Goal: Information Seeking & Learning: Learn about a topic

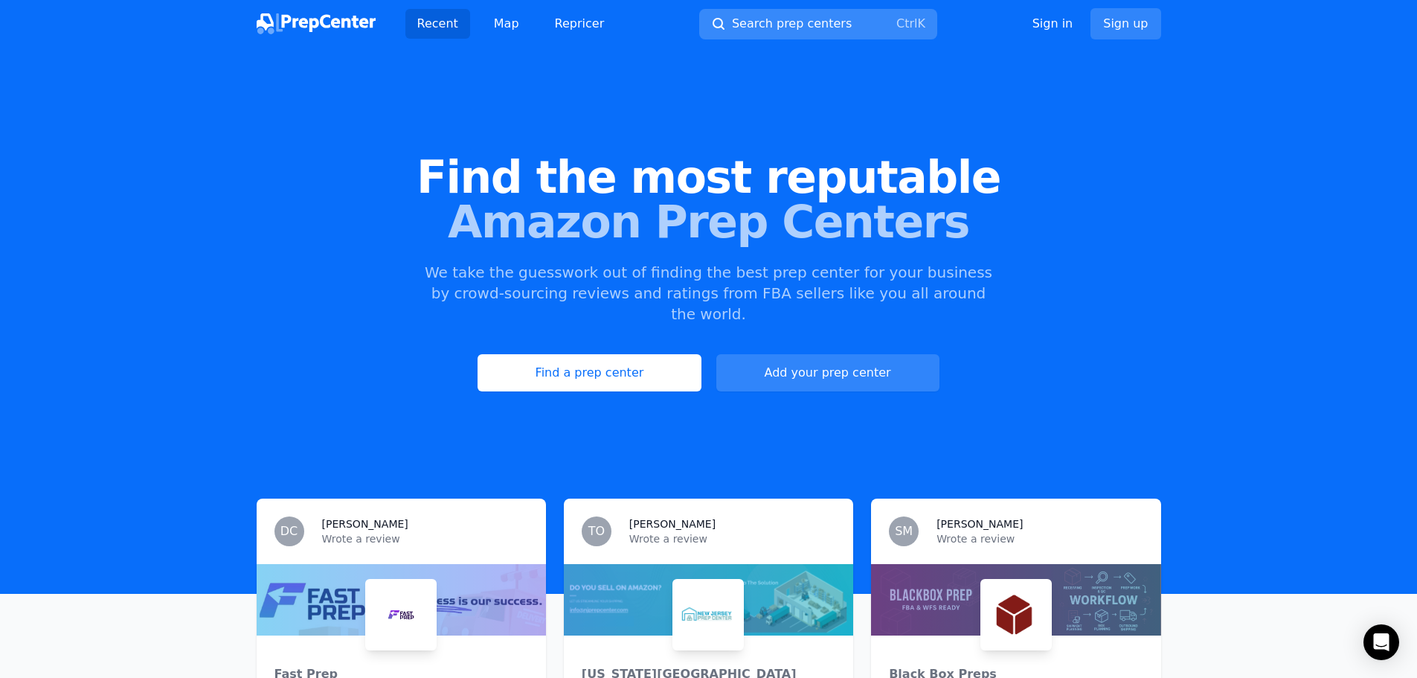
click at [772, 16] on span "Search prep centers" at bounding box center [792, 24] width 120 height 18
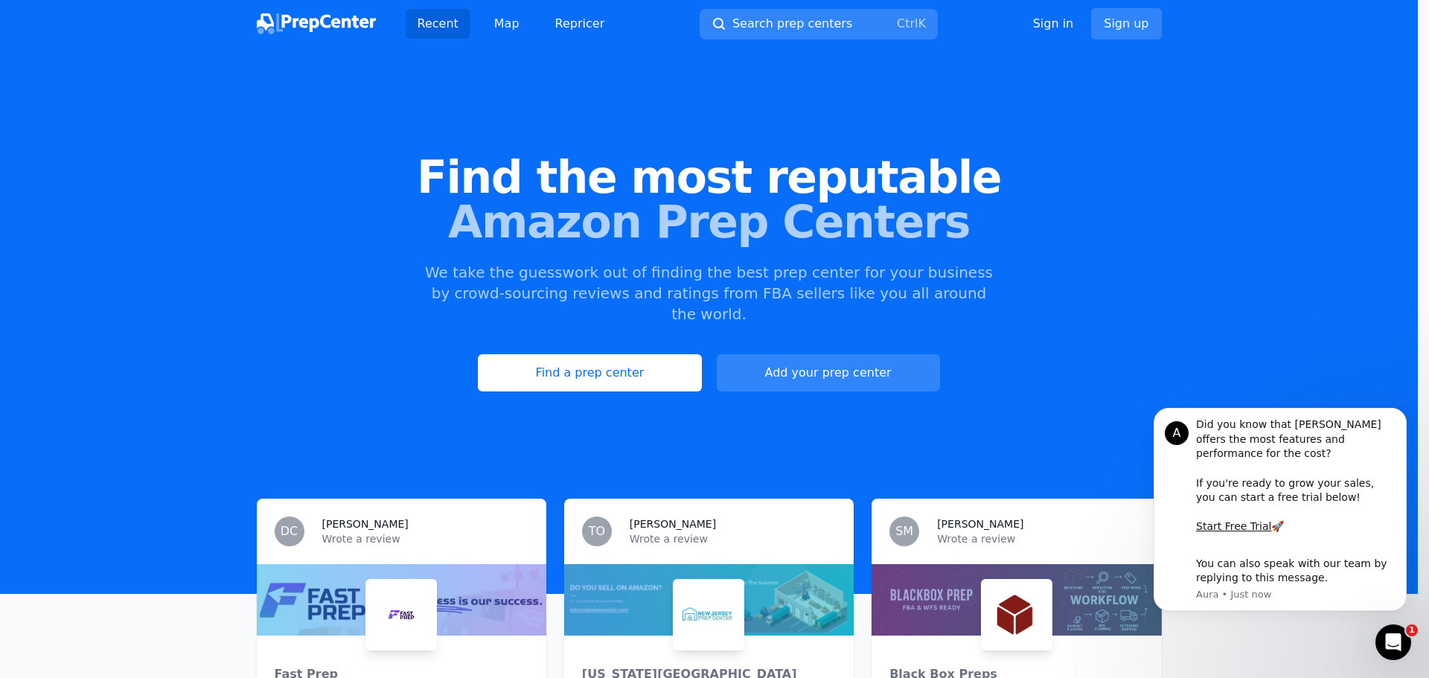
click at [502, 24] on div at bounding box center [714, 339] width 1429 height 678
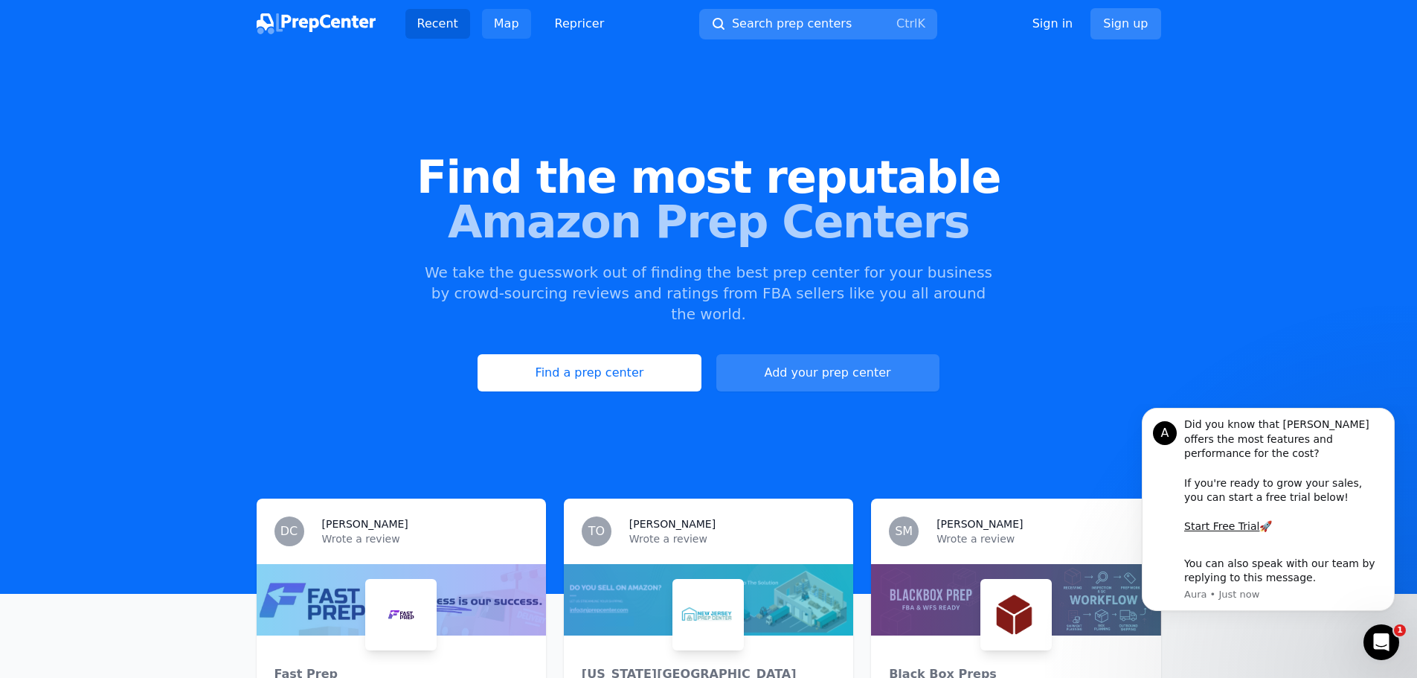
click at [502, 24] on link "Map" at bounding box center [506, 24] width 49 height 30
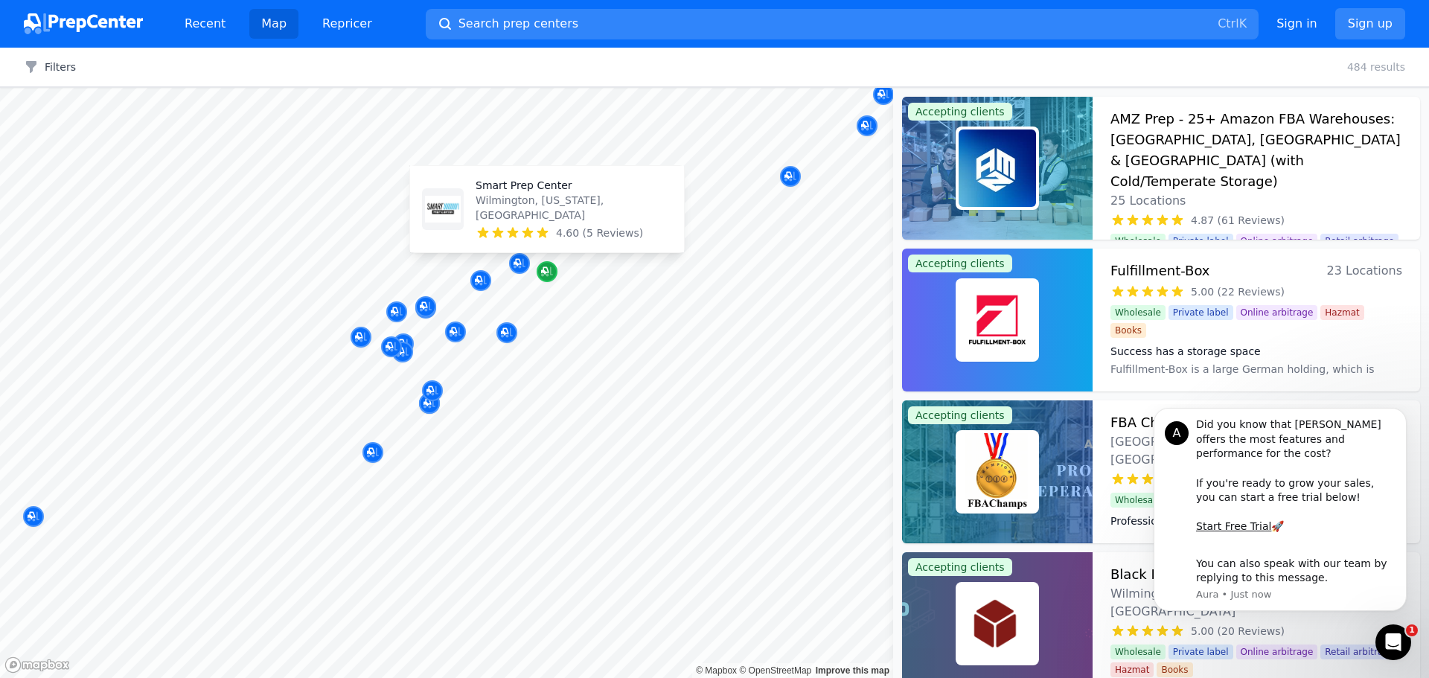
click at [545, 275] on icon "Map marker" at bounding box center [547, 271] width 12 height 15
click at [548, 275] on icon "Map marker" at bounding box center [547, 272] width 12 height 10
click at [1398, 417] on icon "Dismiss notification" at bounding box center [1402, 412] width 8 height 8
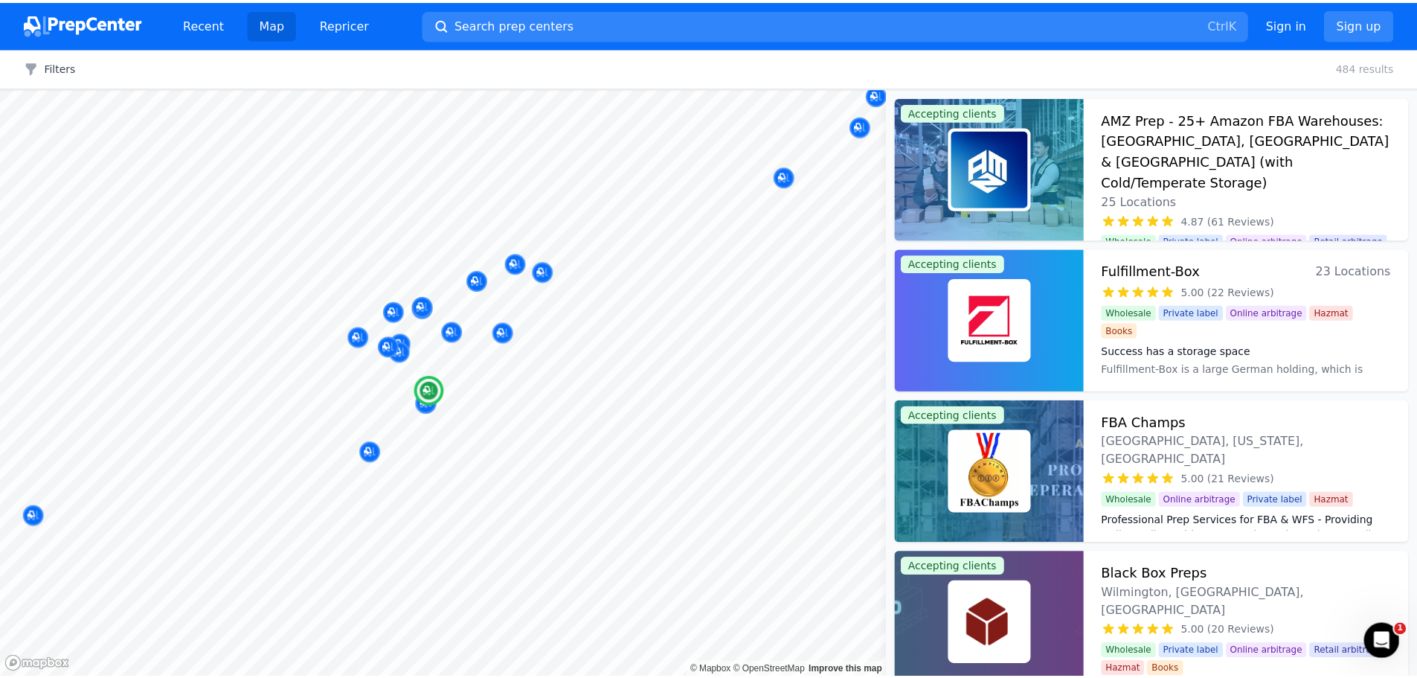
scroll to position [74, 0]
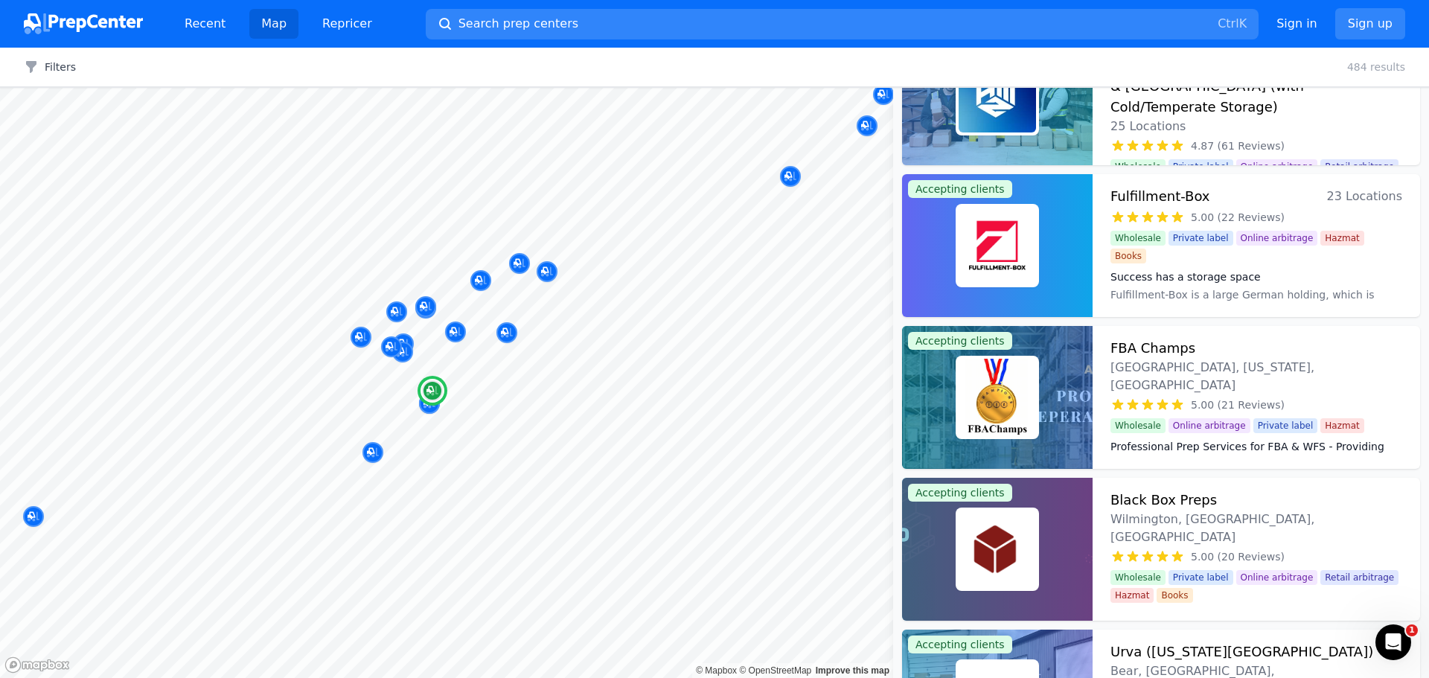
click at [1262, 206] on div "Fulfillment-Box 23 Locations" at bounding box center [1256, 196] width 292 height 21
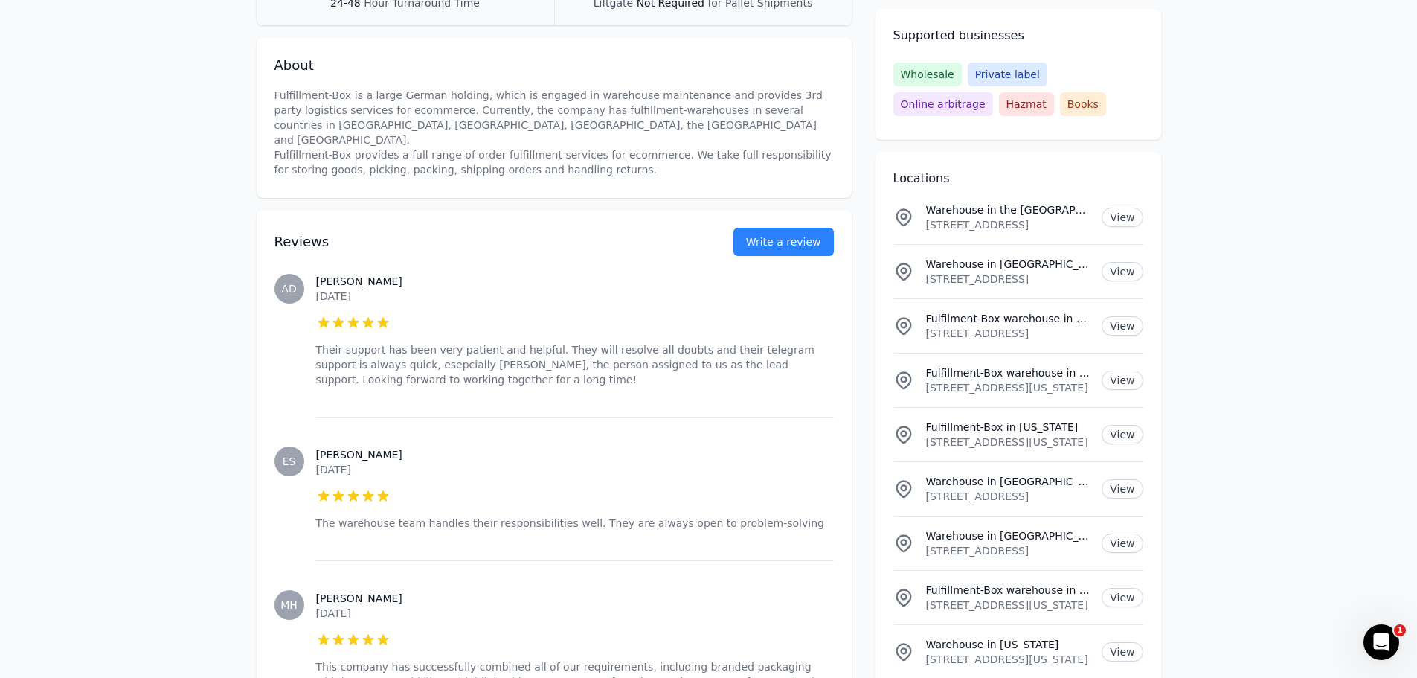
scroll to position [521, 0]
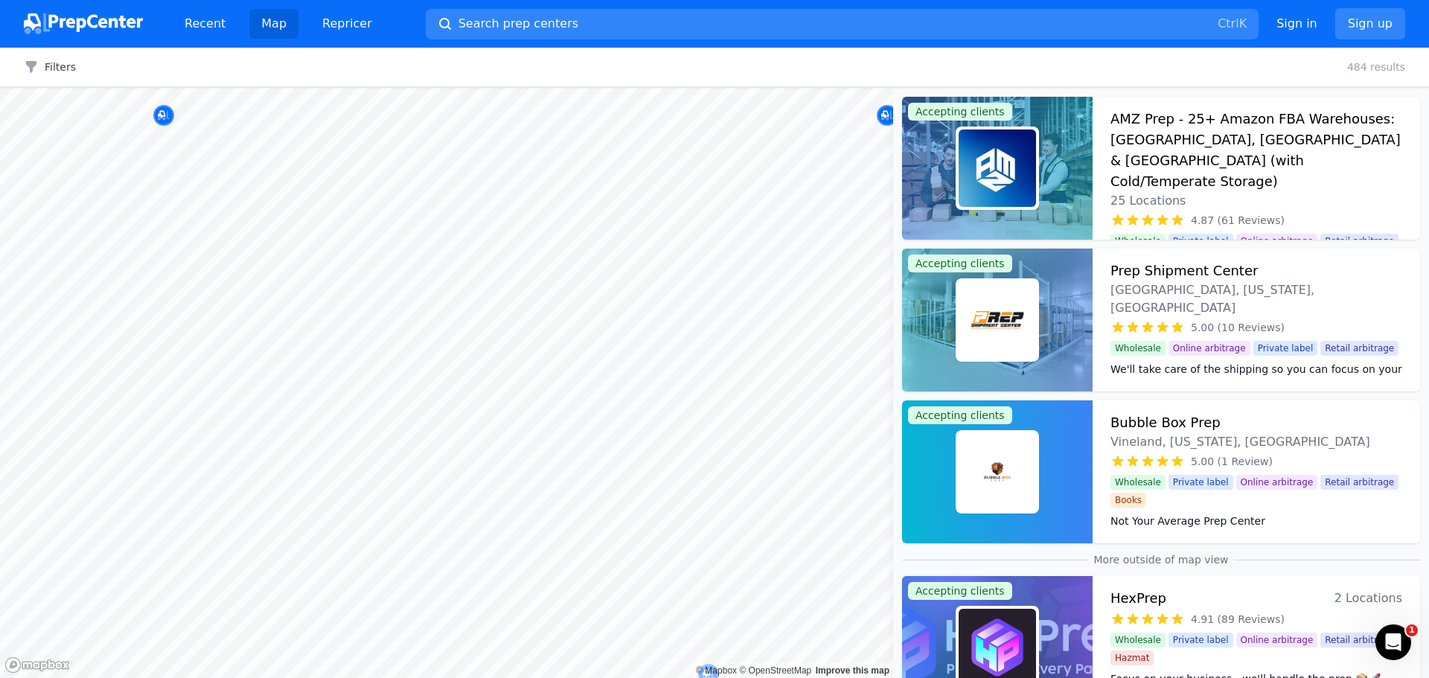
click at [804, 615] on body "Recent Map Repricer Search prep centers Ctrl K Open main menu Sign in Sign up F…" at bounding box center [714, 339] width 1429 height 678
click at [991, 77] on div "Filters Clear all 484 results" at bounding box center [714, 67] width 1429 height 39
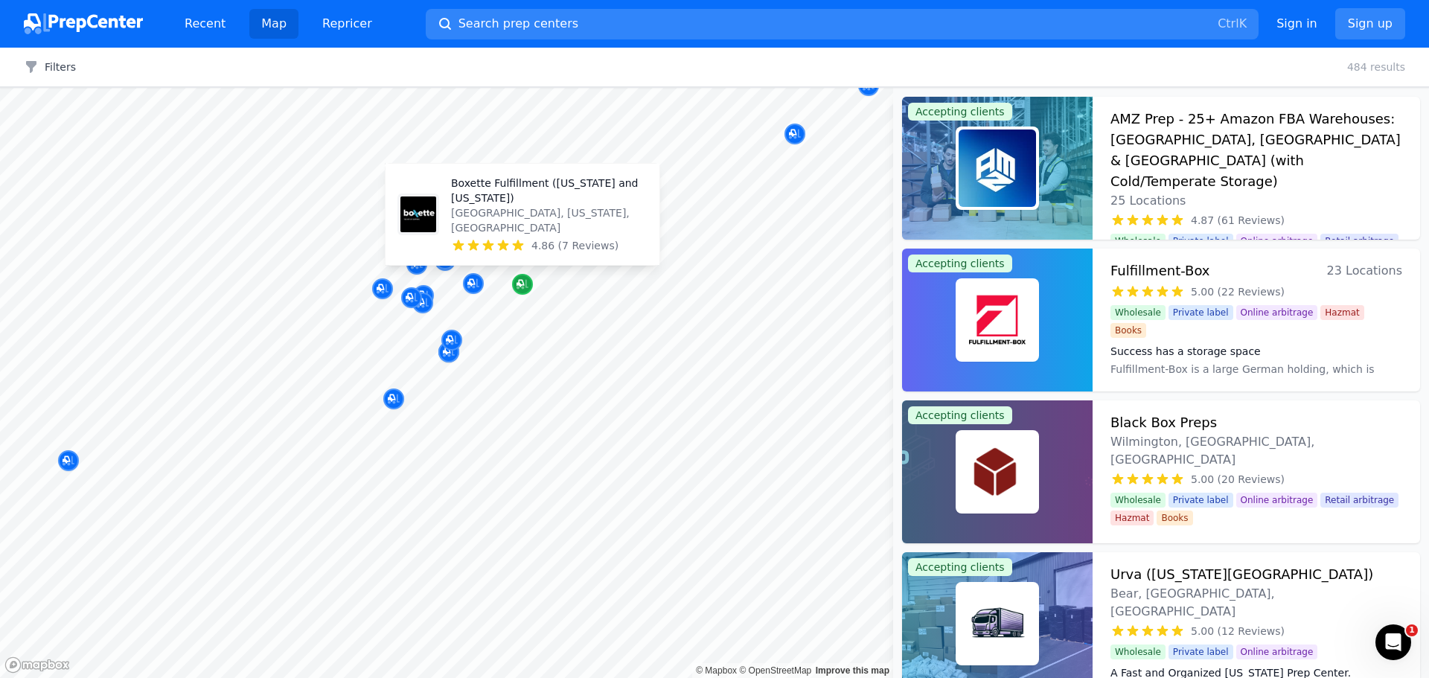
click at [516, 288] on icon "Map marker" at bounding box center [522, 284] width 12 height 15
click at [552, 199] on p "Boxette Fulfillment ([US_STATE] and [US_STATE])" at bounding box center [549, 191] width 196 height 30
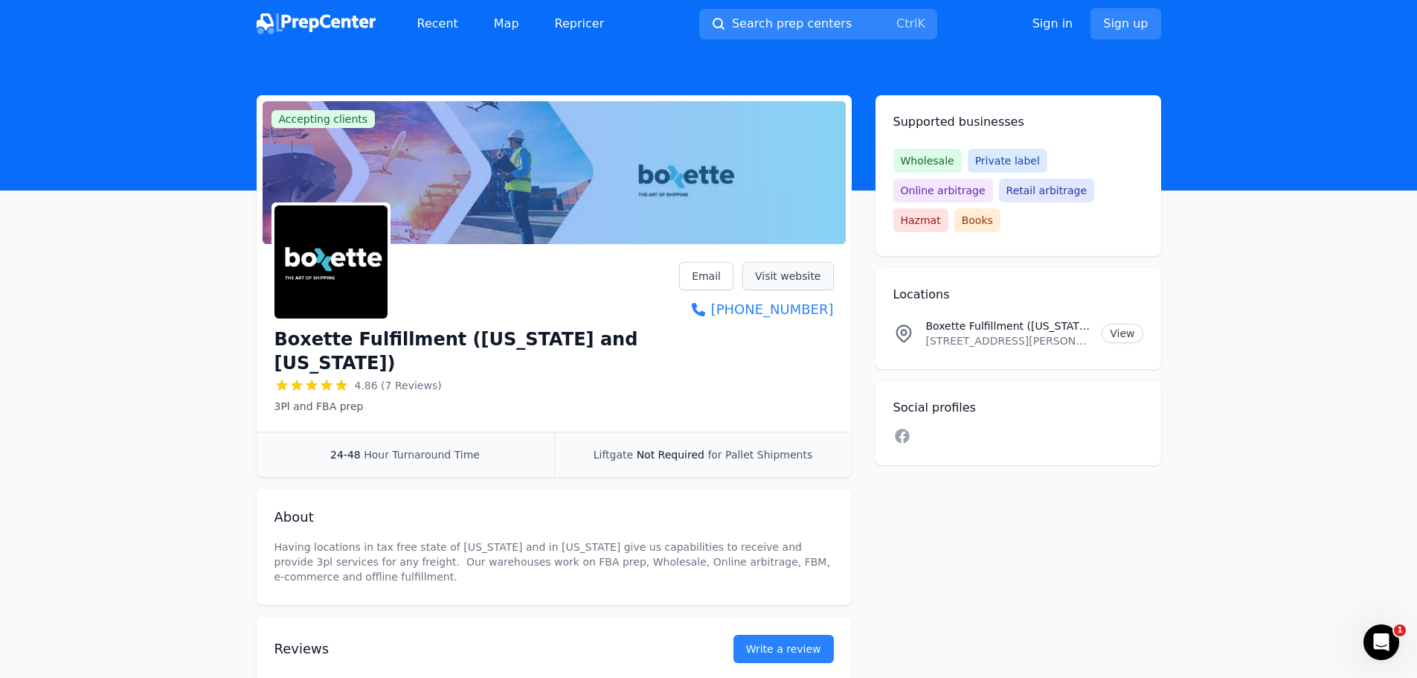
click at [813, 269] on link "Visit website" at bounding box center [789, 276] width 92 height 28
drag, startPoint x: 271, startPoint y: 353, endPoint x: 347, endPoint y: 323, distance: 82.2
click at [334, 323] on div "Boxette Fulfillment ([US_STATE] and [US_STATE]) 4.86 (7 Reviews) 3Pl and FBA pr…" at bounding box center [554, 341] width 595 height 182
click at [388, 336] on h1 "Boxette Fulfillment ([US_STATE] and [US_STATE])" at bounding box center [478, 351] width 406 height 48
drag, startPoint x: 388, startPoint y: 336, endPoint x: 396, endPoint y: 333, distance: 7.8
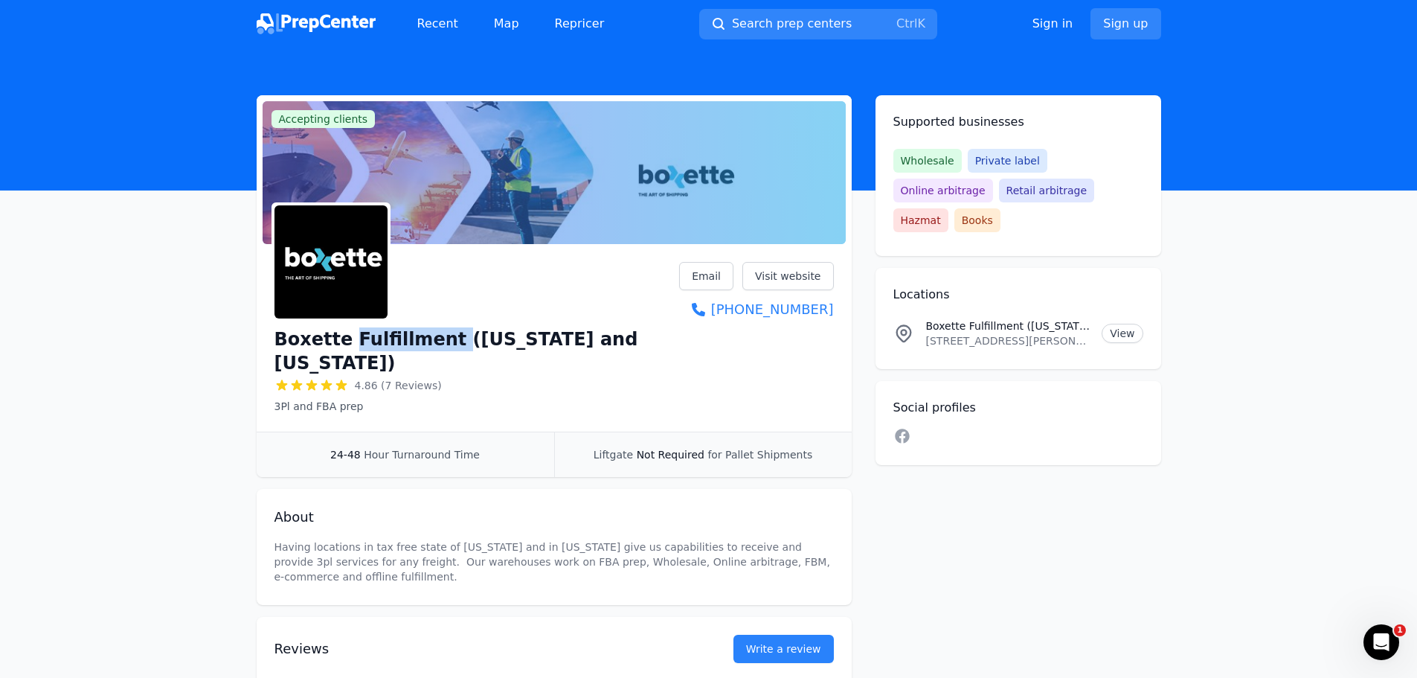
click at [389, 336] on h1 "Boxette Fulfillment ([US_STATE] and [US_STATE])" at bounding box center [478, 351] width 406 height 48
click at [410, 341] on h1 "Boxette Fulfillment ([US_STATE] and [US_STATE])" at bounding box center [478, 351] width 406 height 48
drag, startPoint x: 438, startPoint y: 337, endPoint x: 272, endPoint y: 333, distance: 166.0
click at [272, 333] on div "Boxette Fulfillment ([US_STATE] and [US_STATE]) 4.86 (7 Reviews) 3Pl and FBA pr…" at bounding box center [554, 341] width 595 height 182
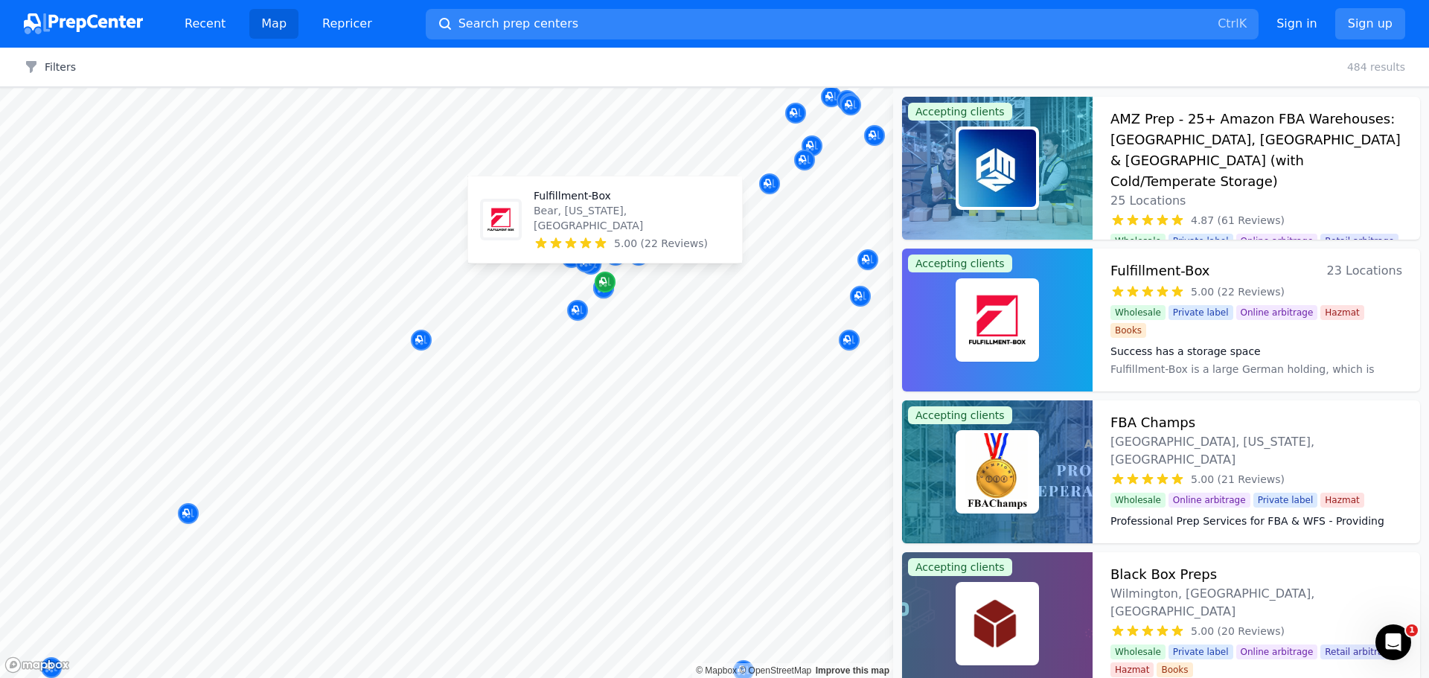
click at [610, 281] on icon "Map marker" at bounding box center [605, 282] width 12 height 15
click at [1179, 269] on h3 "Fulfillment-Box" at bounding box center [1160, 270] width 100 height 21
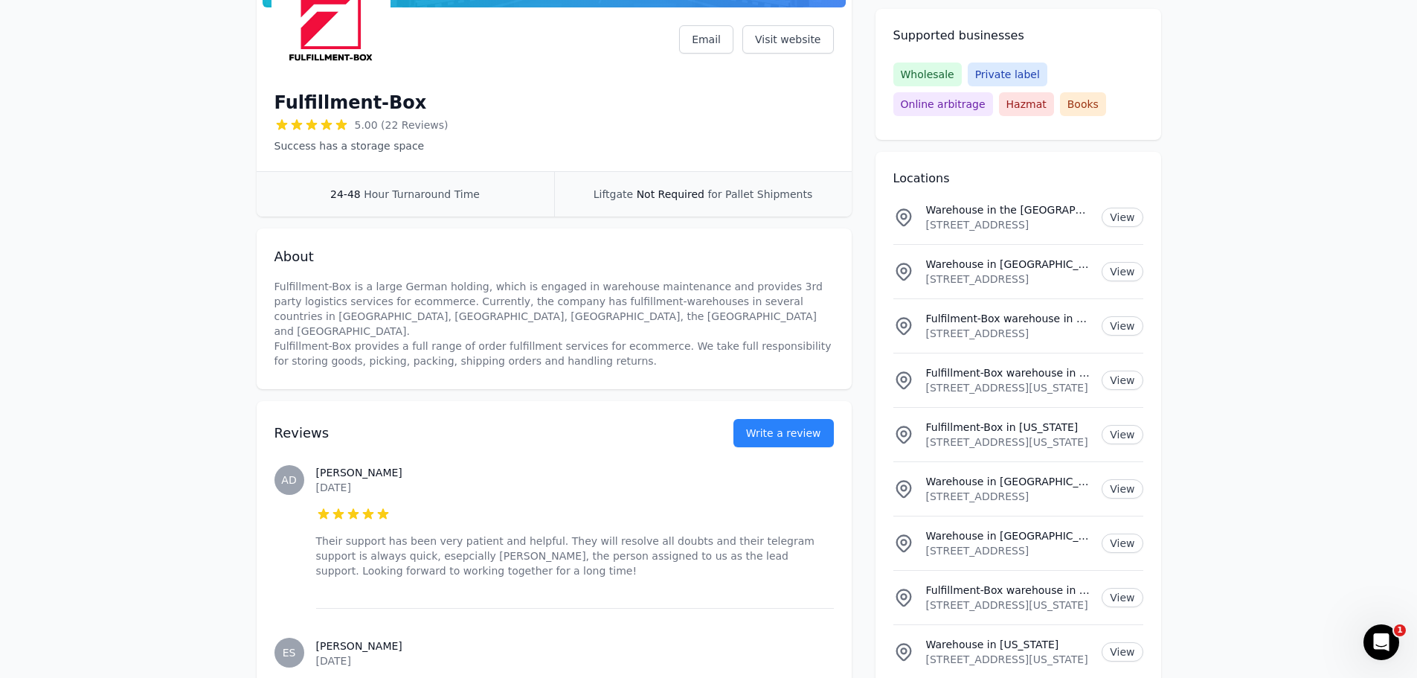
scroll to position [149, 0]
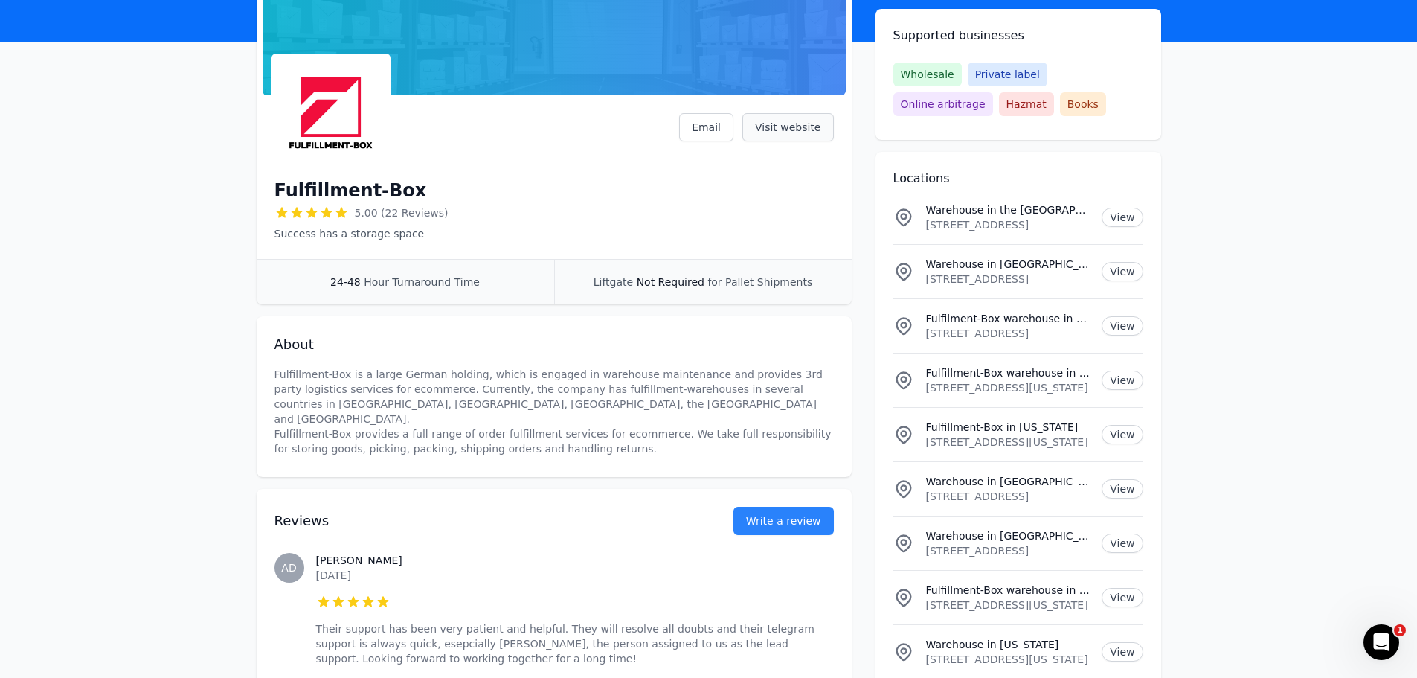
click at [800, 123] on link "Visit website" at bounding box center [789, 127] width 92 height 28
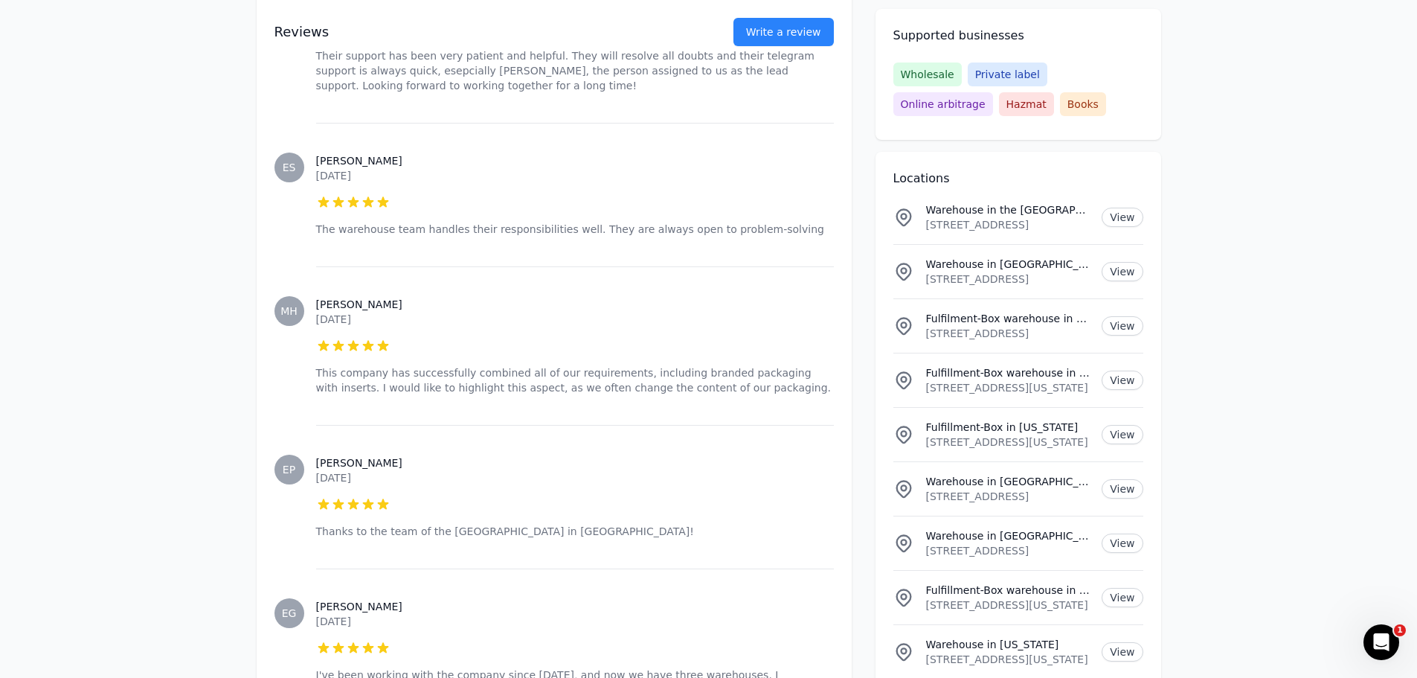
scroll to position [744, 0]
